Goal: Find specific page/section

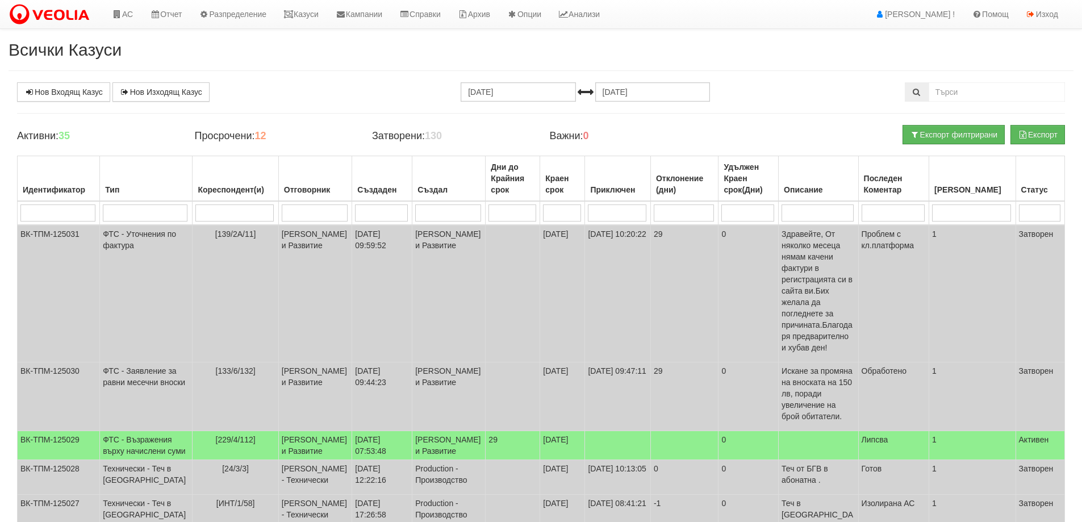
click at [206, 211] on input "search" at bounding box center [234, 212] width 78 height 17
click at [282, 214] on input "search" at bounding box center [315, 212] width 66 height 17
type input "ко"
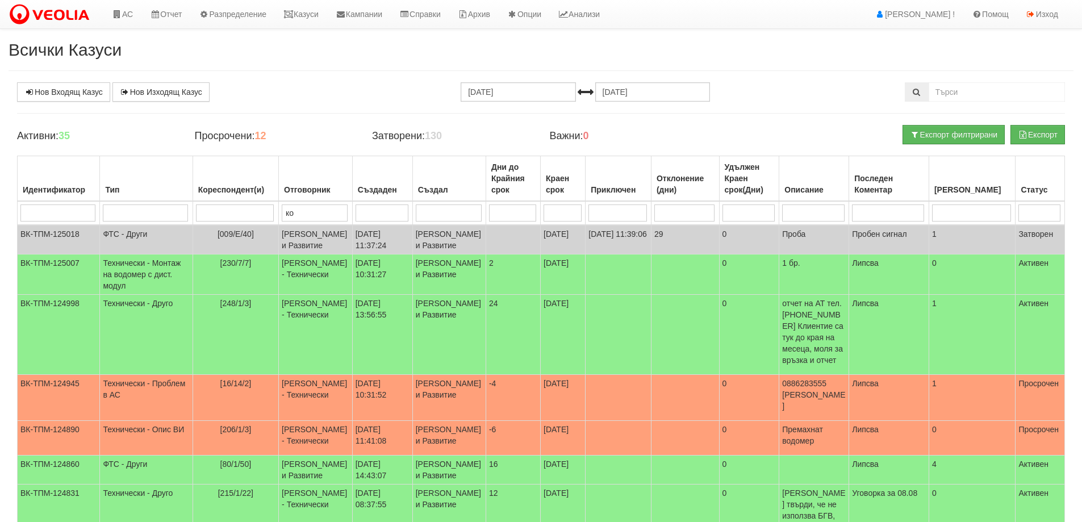
type input "кон"
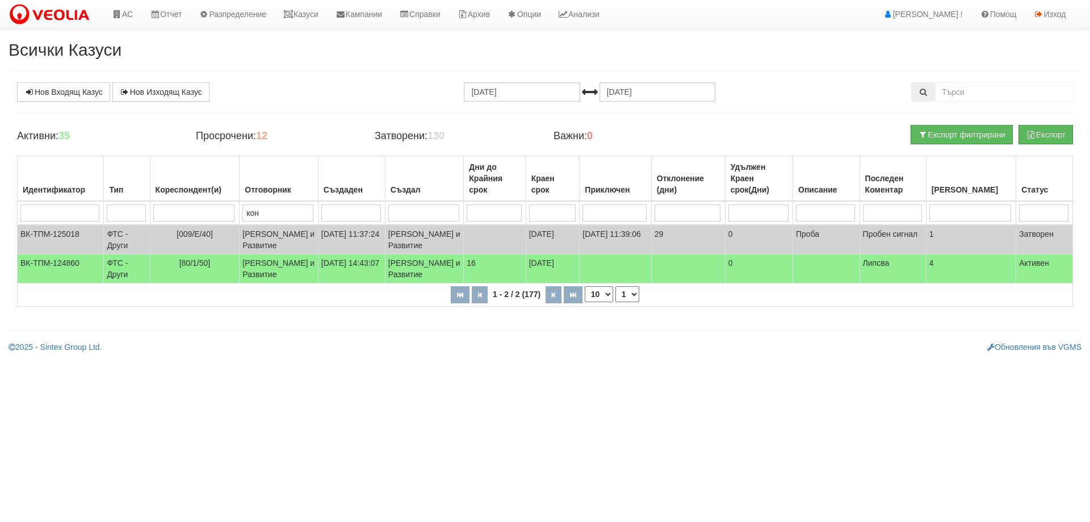
type input "ко"
type input "к"
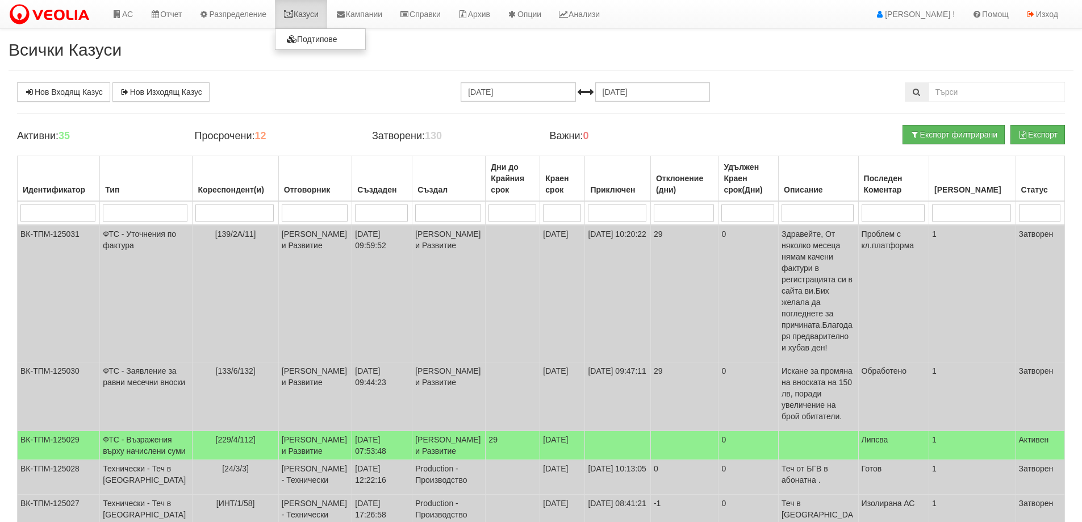
click at [321, 7] on link "Казуси" at bounding box center [301, 14] width 52 height 28
